Goal: Navigation & Orientation: Go to known website

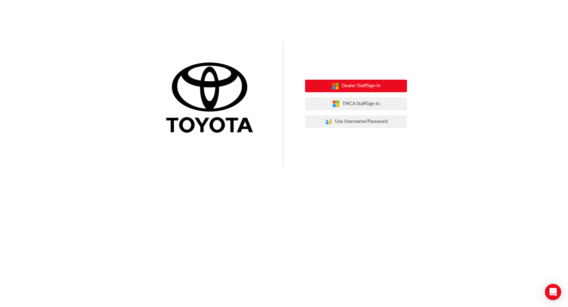
click at [371, 86] on span "Dealer Staff Sign In" at bounding box center [361, 86] width 39 height 8
